Goal: Information Seeking & Learning: Find specific fact

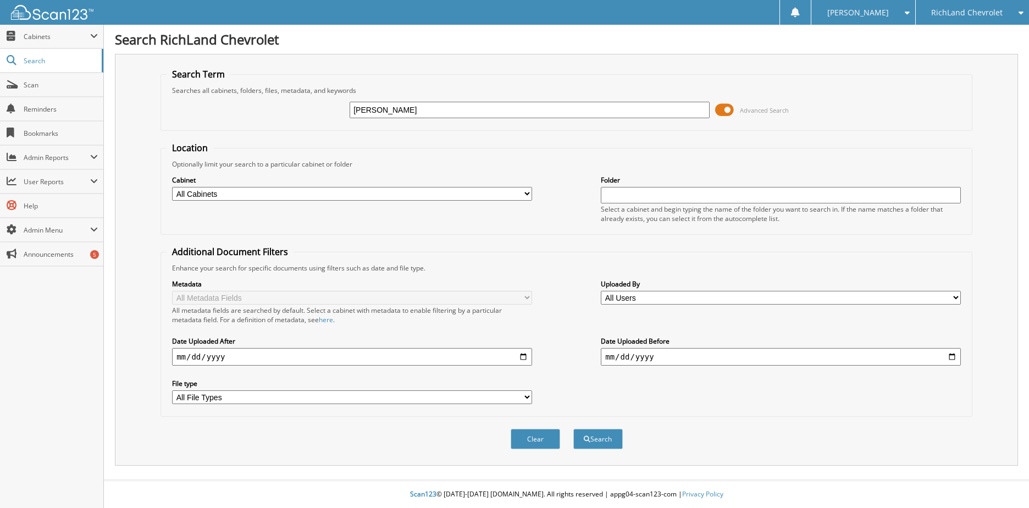
type input "[PERSON_NAME]"
click at [573, 429] on button "Search" at bounding box center [597, 439] width 49 height 20
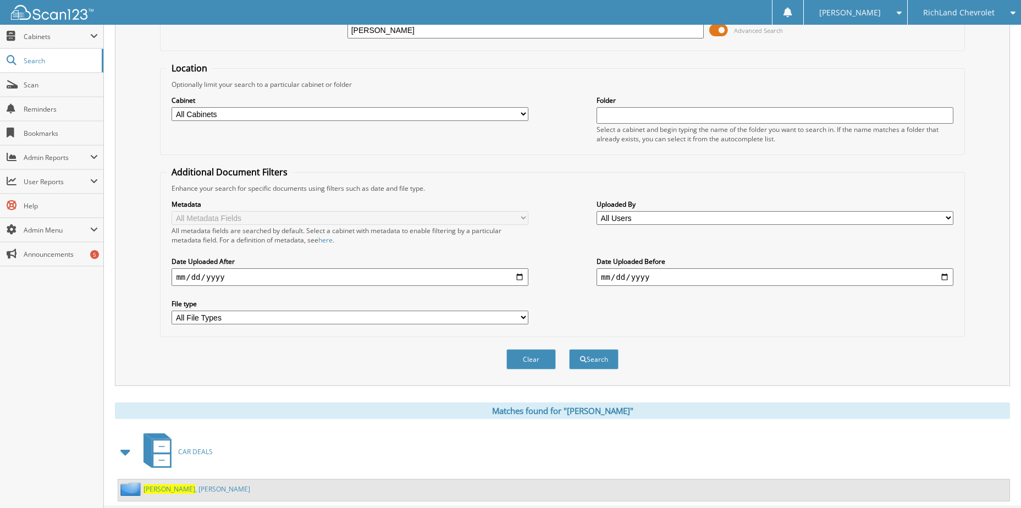
scroll to position [107, 0]
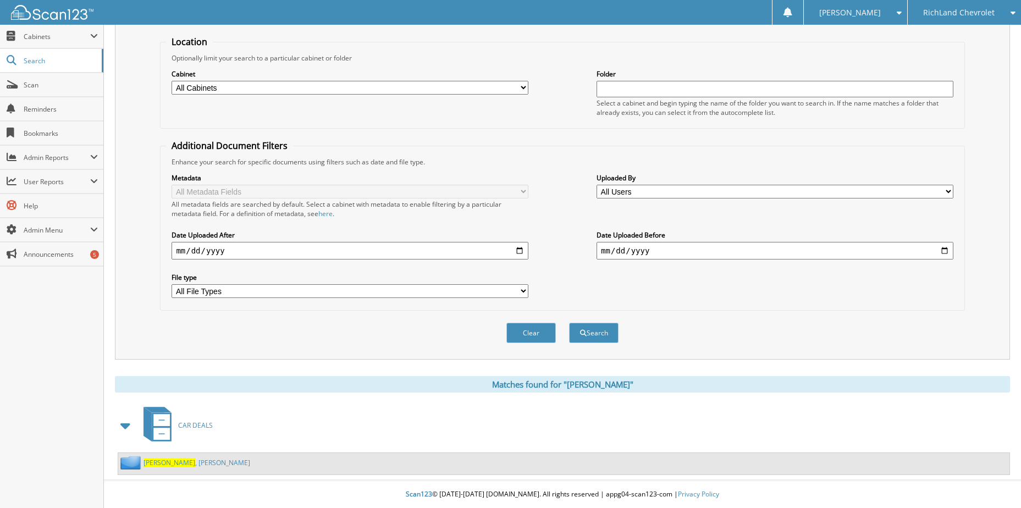
click at [152, 464] on span "TAPIA" at bounding box center [169, 462] width 52 height 9
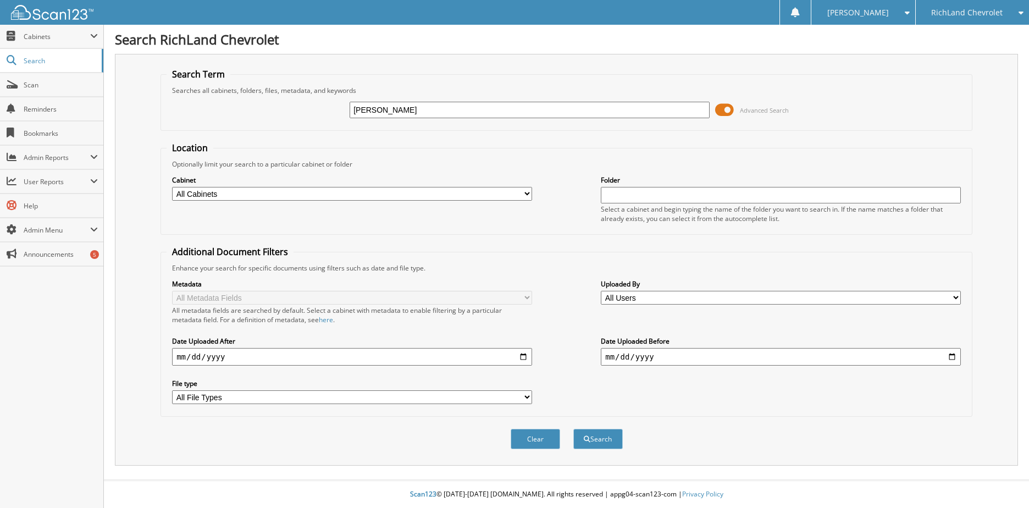
type input "LARA"
click at [573, 429] on button "Search" at bounding box center [597, 439] width 49 height 20
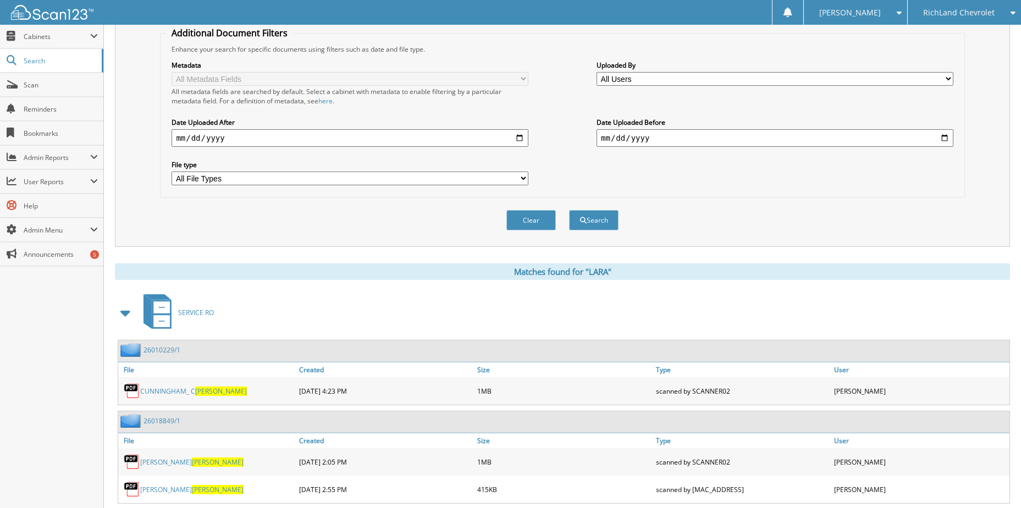
scroll to position [220, 0]
click at [128, 317] on span at bounding box center [125, 312] width 15 height 20
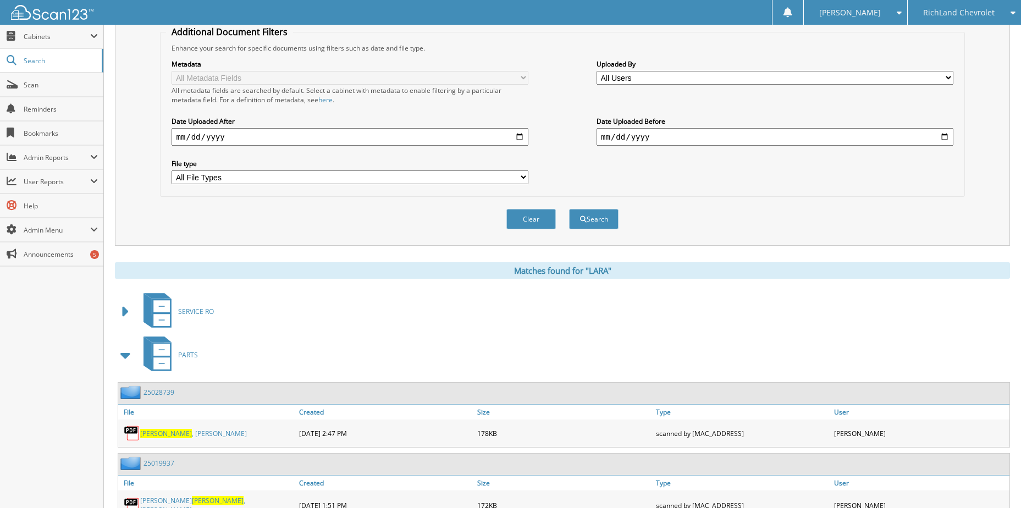
click at [132, 362] on span at bounding box center [125, 355] width 15 height 20
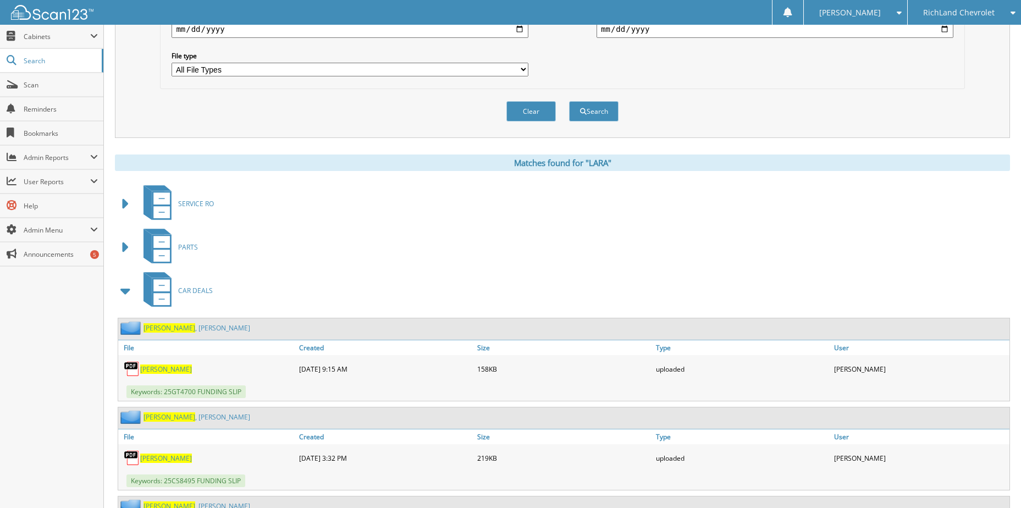
scroll to position [385, 0]
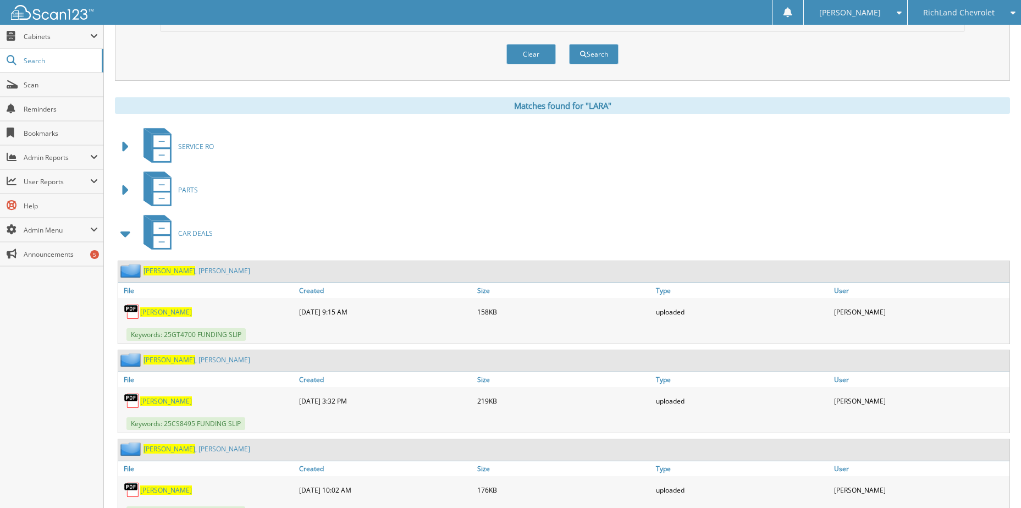
click at [170, 363] on link "LARA , RICHARD" at bounding box center [196, 359] width 107 height 9
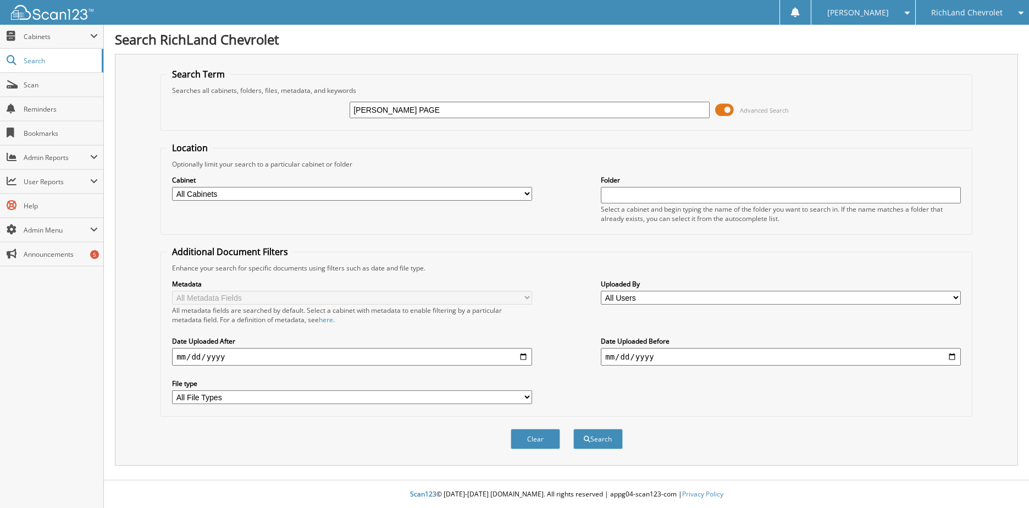
type input "[PERSON_NAME] PAGE"
click at [573, 429] on button "Search" at bounding box center [597, 439] width 49 height 20
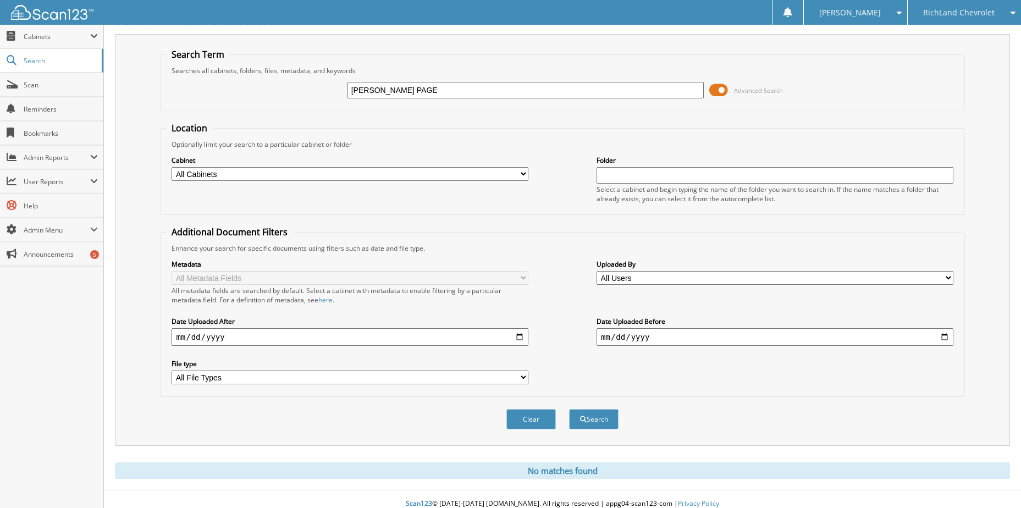
scroll to position [30, 0]
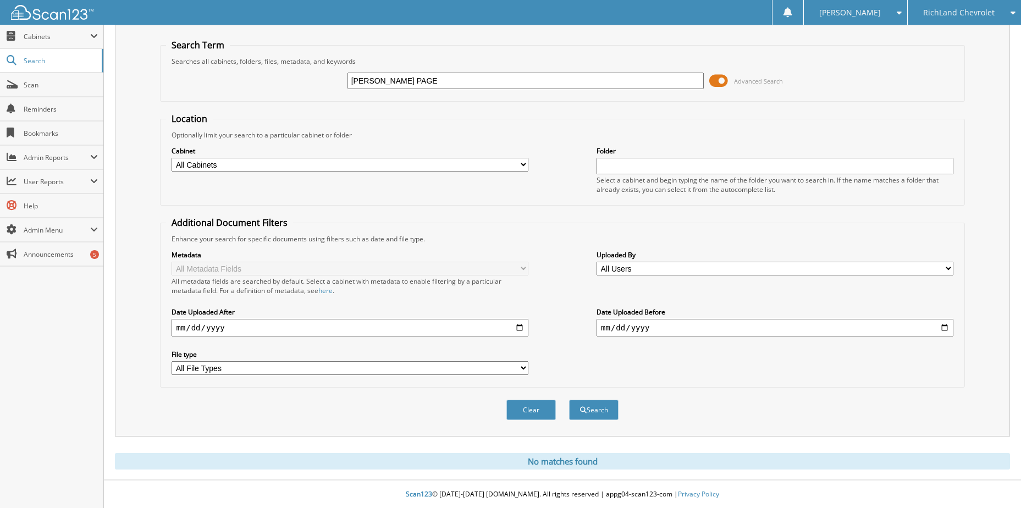
drag, startPoint x: 376, startPoint y: 77, endPoint x: 336, endPoint y: 87, distance: 41.2
click at [339, 86] on div "VONA PAGE Advanced Search" at bounding box center [562, 81] width 792 height 30
type input "PAGE"
click at [569, 400] on button "Search" at bounding box center [593, 410] width 49 height 20
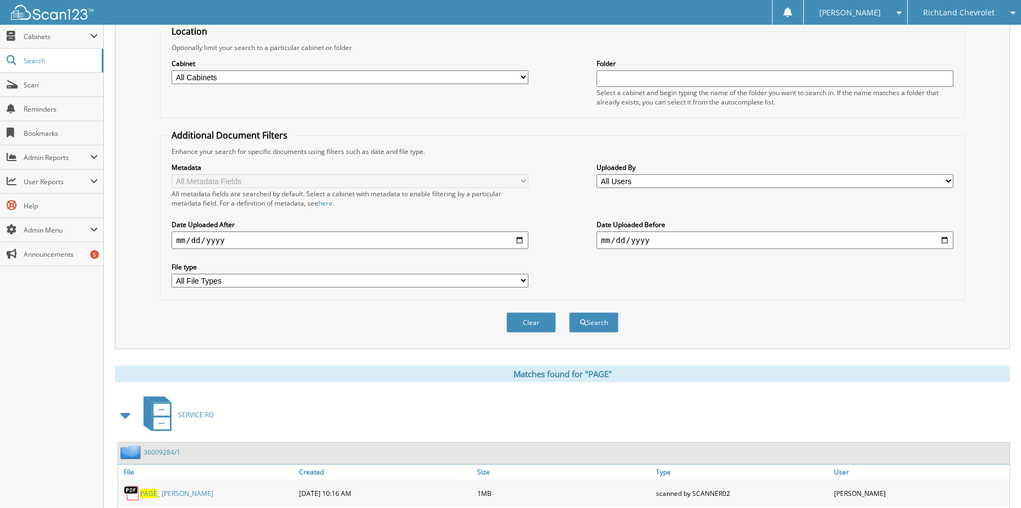
scroll to position [330, 0]
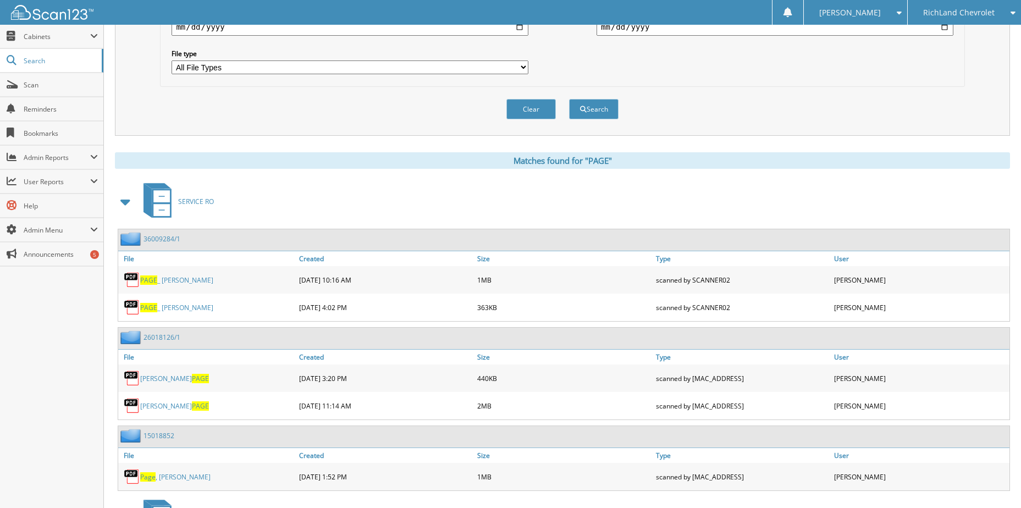
click at [126, 201] on span at bounding box center [125, 202] width 15 height 20
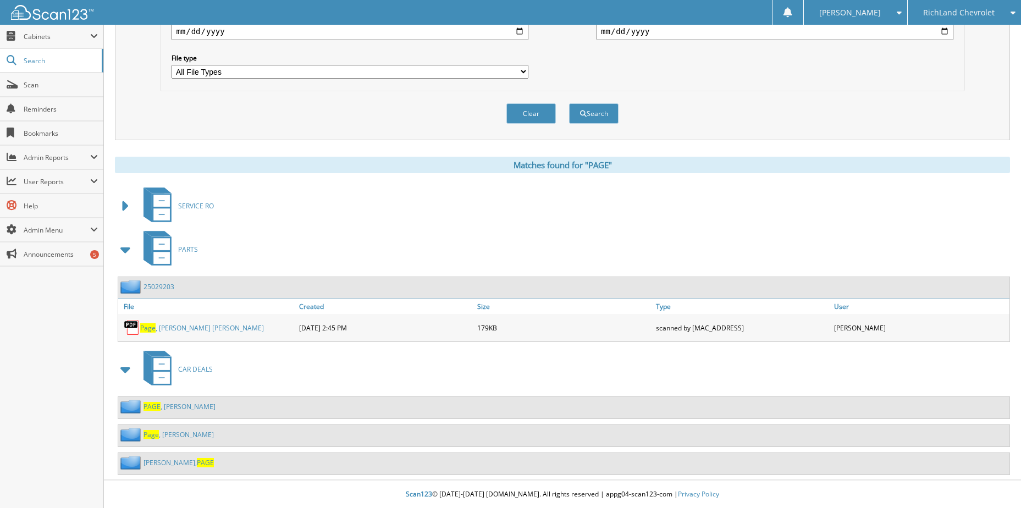
click at [127, 248] on span at bounding box center [125, 250] width 15 height 20
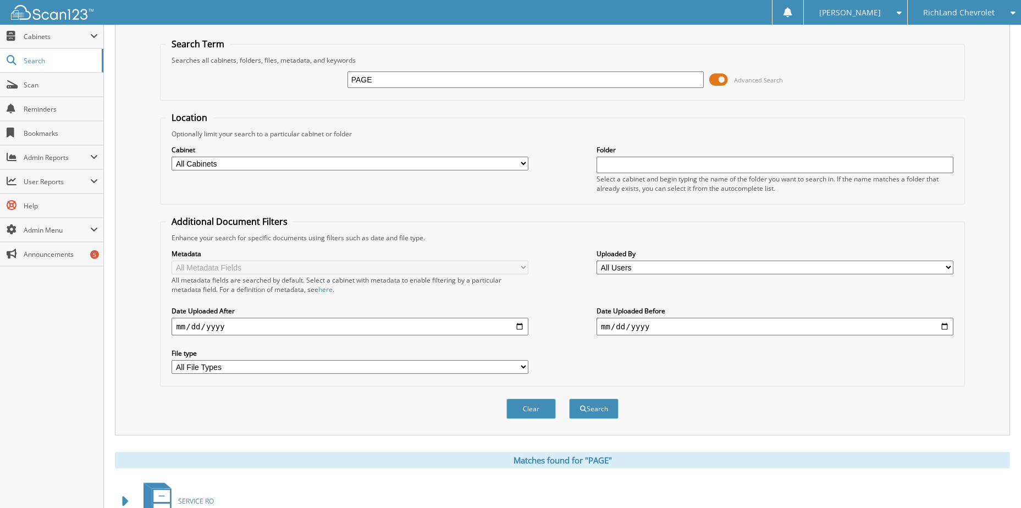
scroll to position [30, 0]
drag, startPoint x: 393, startPoint y: 82, endPoint x: 332, endPoint y: 85, distance: 61.1
click at [339, 84] on div "PAGE Advanced Search" at bounding box center [562, 80] width 792 height 30
type input "VONA"
click at [569, 399] on button "Search" at bounding box center [593, 409] width 49 height 20
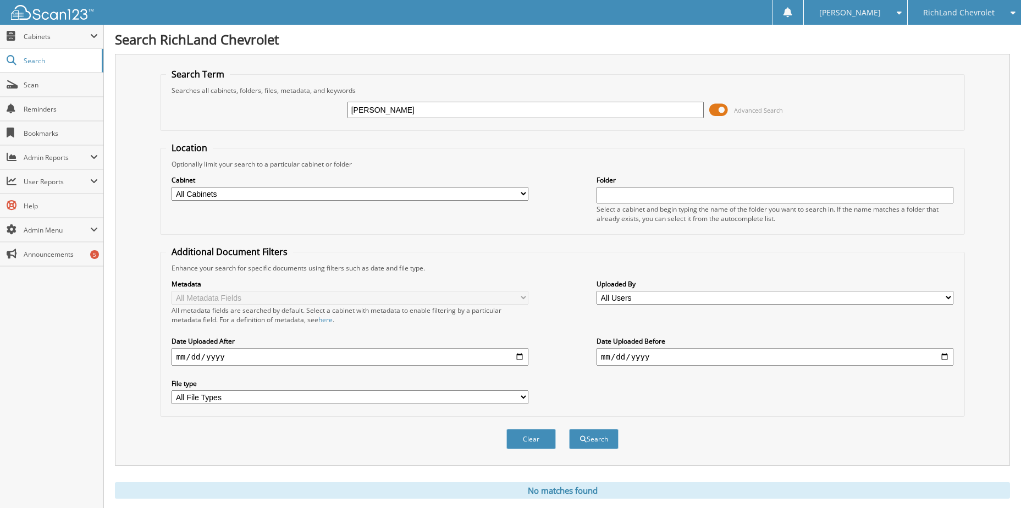
scroll to position [30, 0]
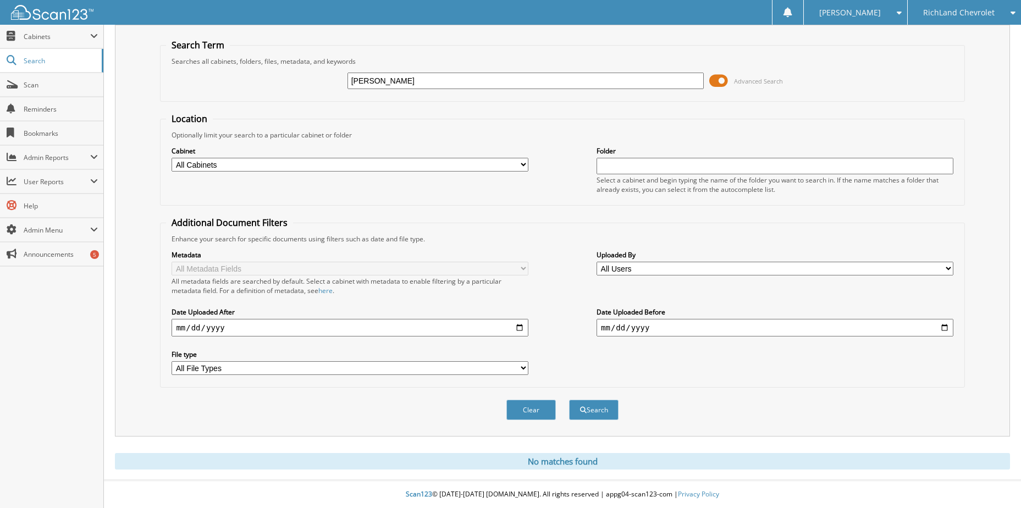
drag, startPoint x: 385, startPoint y: 78, endPoint x: 250, endPoint y: 80, distance: 135.8
click at [268, 76] on div "[PERSON_NAME] Advanced Search" at bounding box center [562, 81] width 792 height 30
type input "[PERSON_NAME]"
click at [569, 400] on button "Search" at bounding box center [593, 410] width 49 height 20
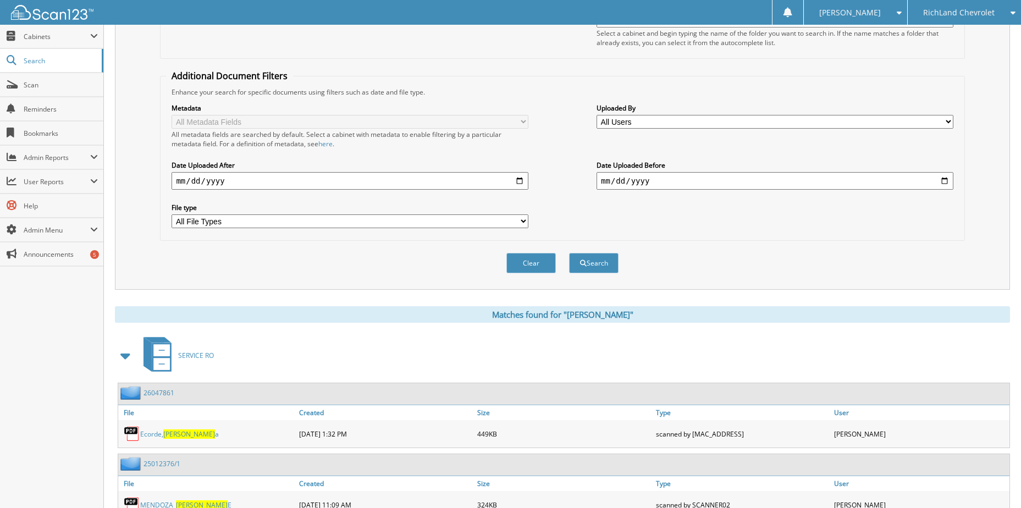
scroll to position [220, 0]
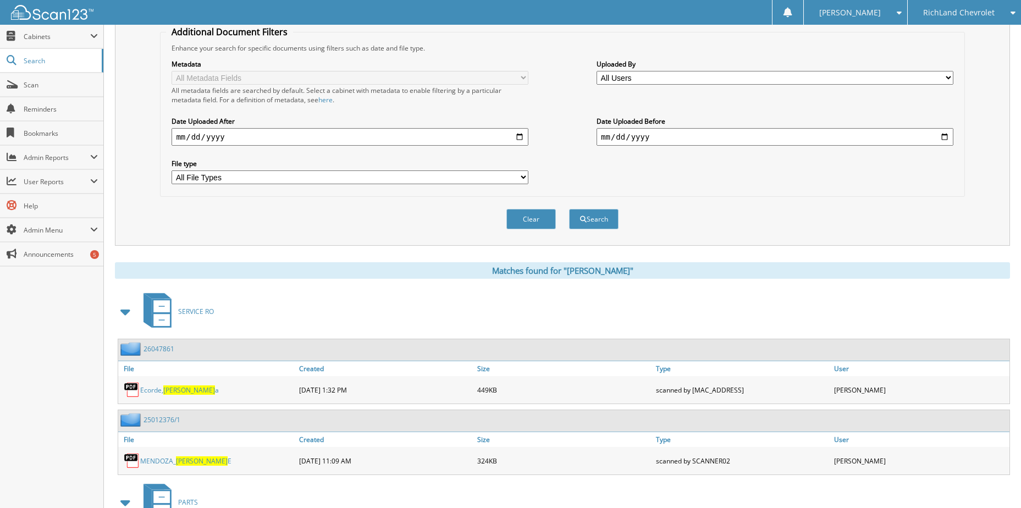
click at [130, 316] on span at bounding box center [125, 312] width 15 height 20
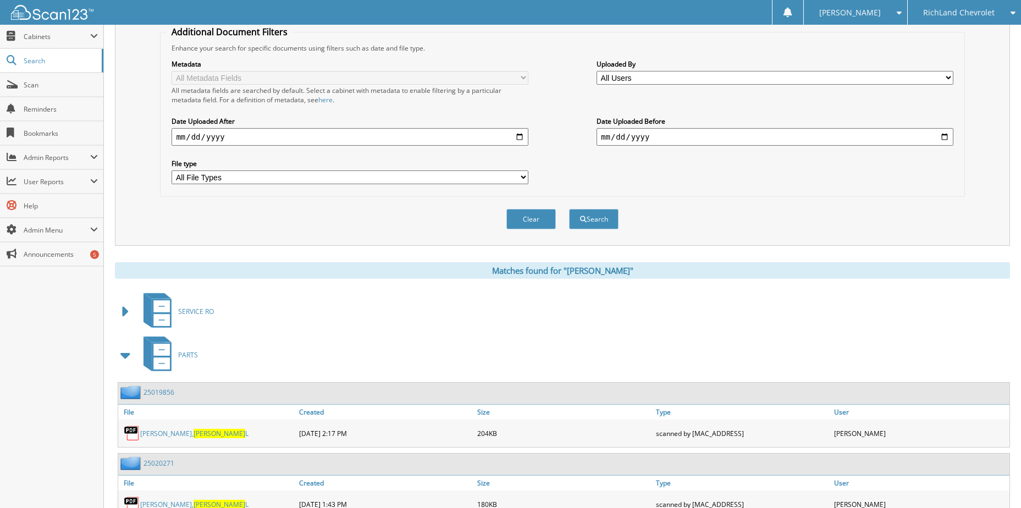
click at [126, 362] on span at bounding box center [125, 355] width 15 height 20
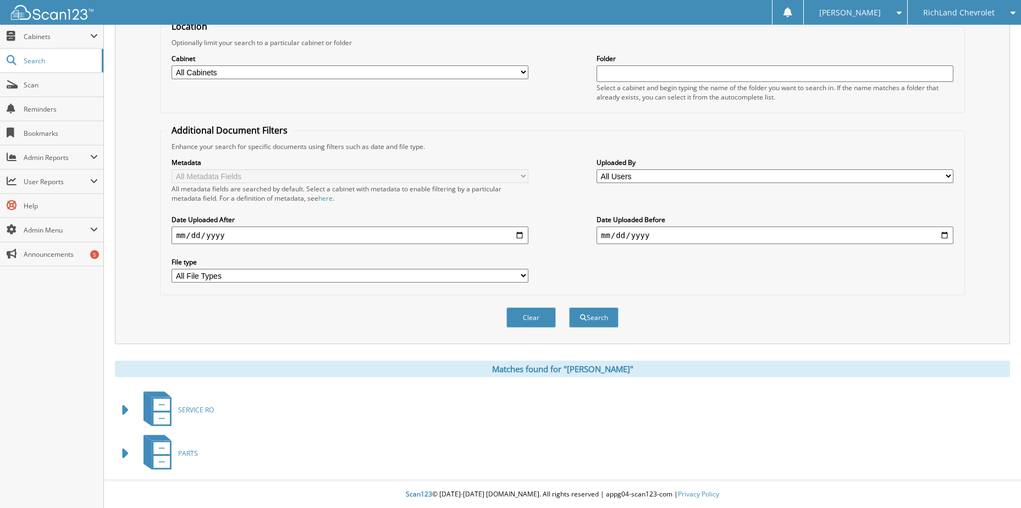
scroll to position [0, 0]
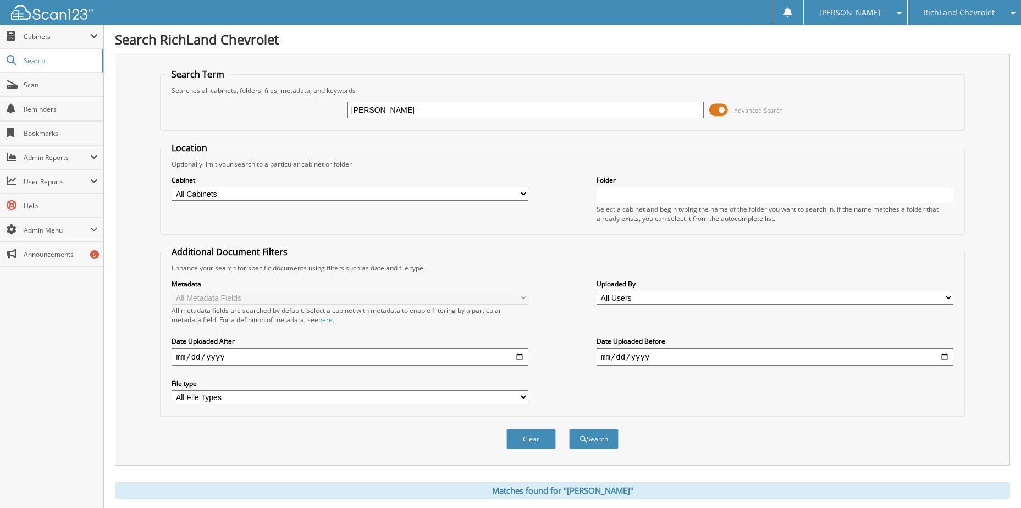
drag, startPoint x: 377, startPoint y: 112, endPoint x: 321, endPoint y: 112, distance: 56.1
click at [322, 112] on div "ROSEANN Advanced Search" at bounding box center [562, 110] width 792 height 30
type input "9061"
click at [569, 429] on button "Search" at bounding box center [593, 439] width 49 height 20
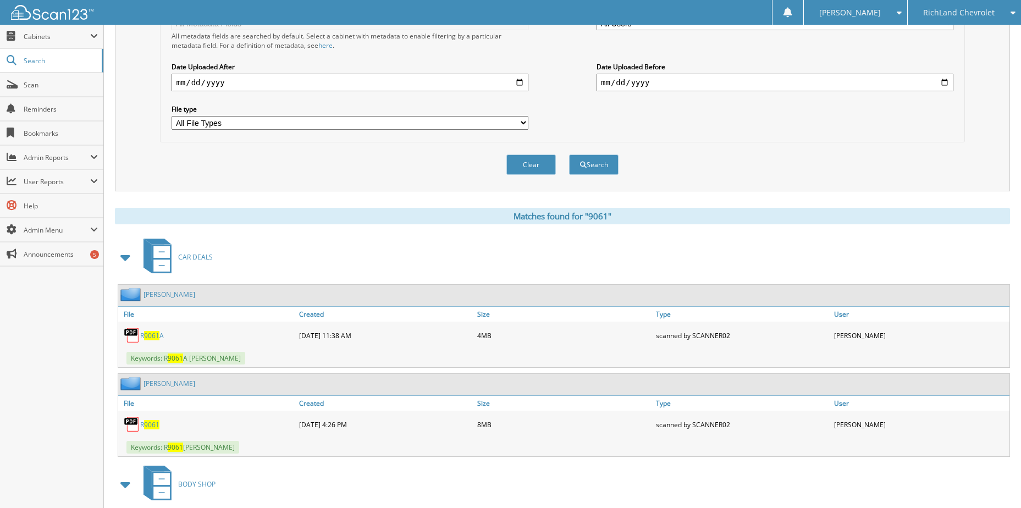
scroll to position [275, 0]
click at [148, 423] on span "9061" at bounding box center [151, 423] width 15 height 9
click at [43, 63] on span "Search" at bounding box center [60, 60] width 73 height 9
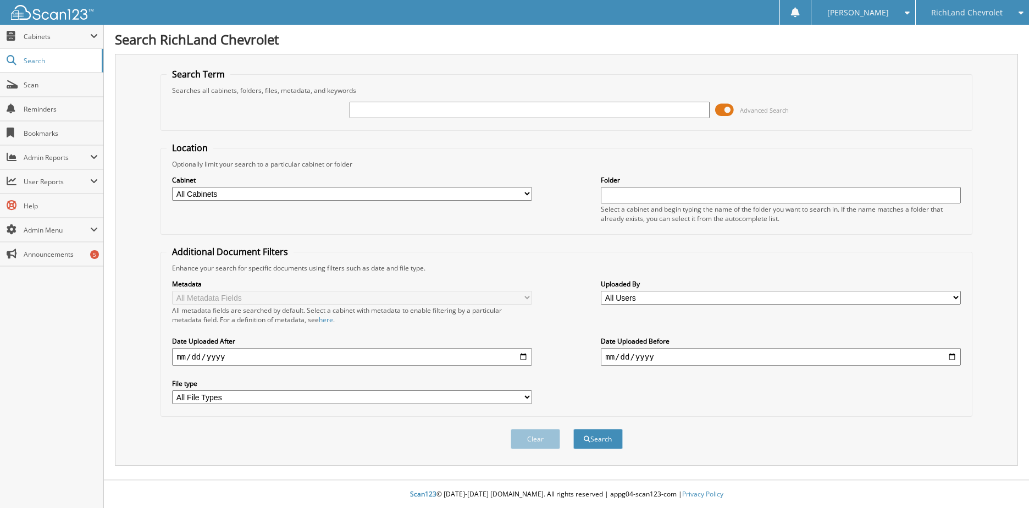
click at [461, 112] on input "text" at bounding box center [530, 110] width 360 height 16
type input "PAGE"
click at [573, 429] on button "Search" at bounding box center [597, 439] width 49 height 20
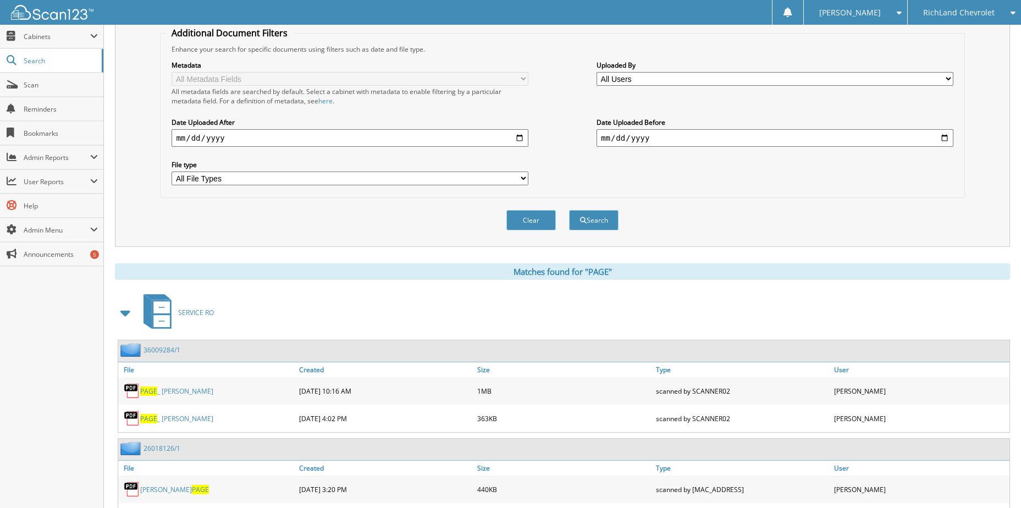
scroll to position [275, 0]
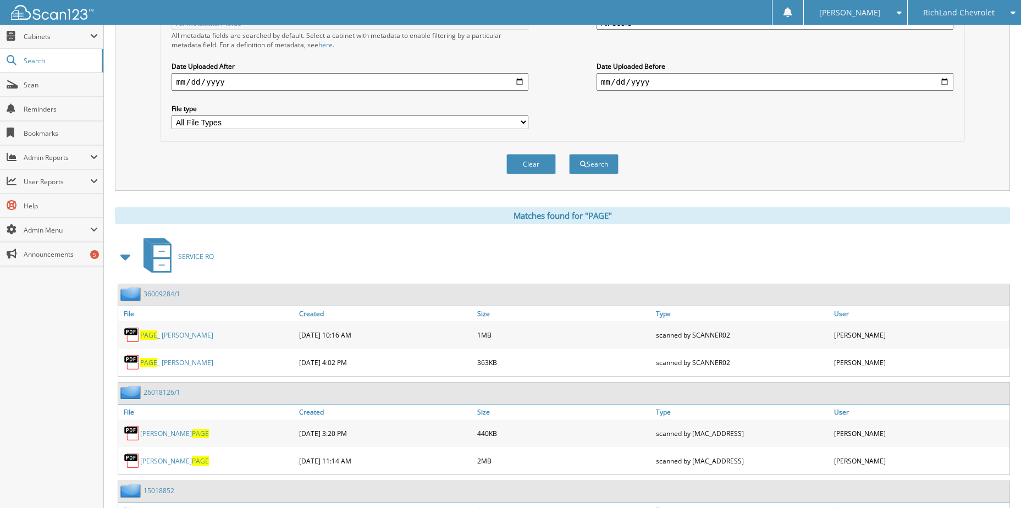
click at [130, 258] on span at bounding box center [125, 257] width 15 height 20
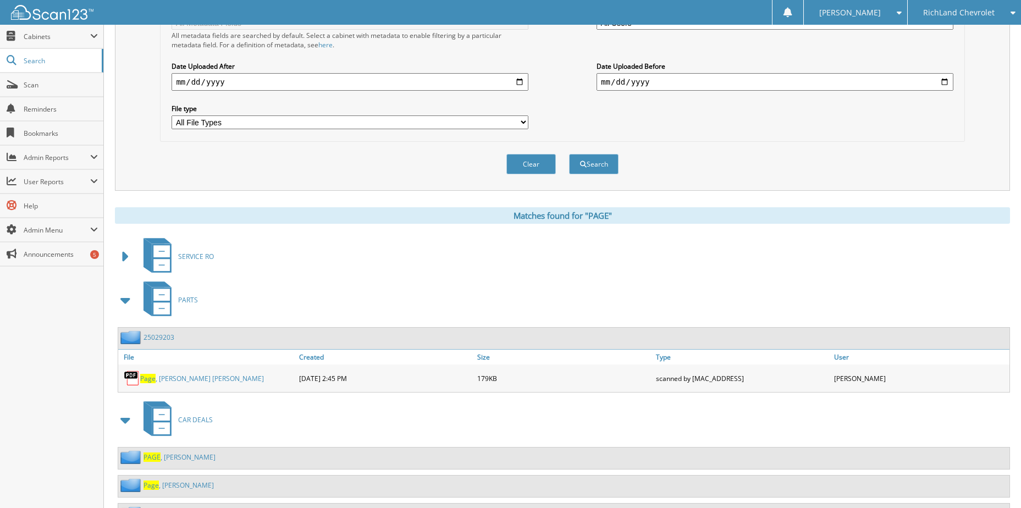
click at [127, 301] on span at bounding box center [125, 300] width 15 height 20
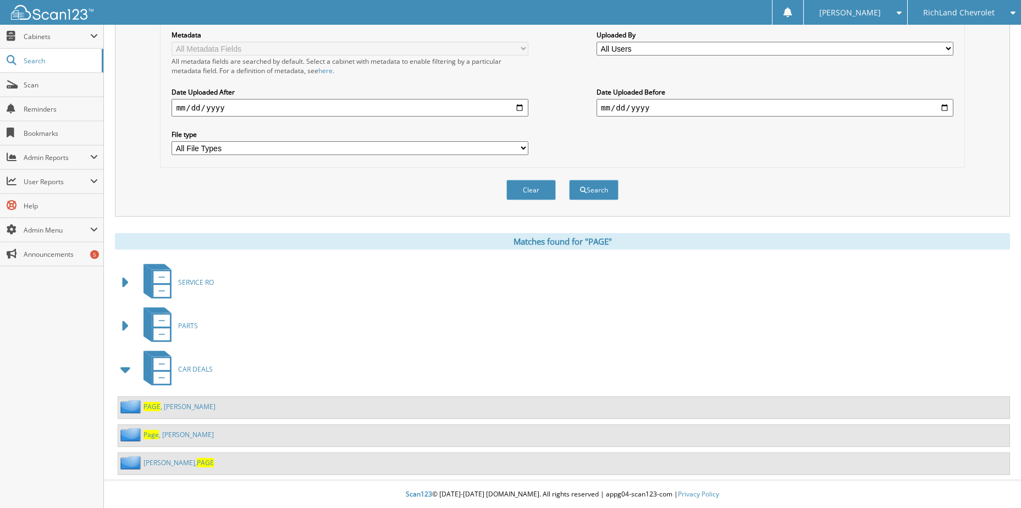
scroll to position [250, 0]
